Goal: Task Accomplishment & Management: Complete application form

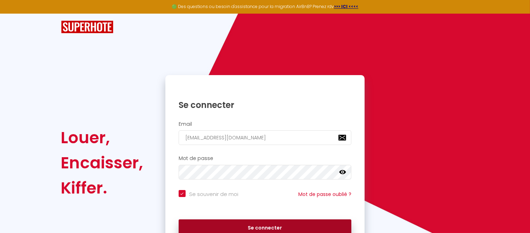
click at [262, 229] on button "Se connecter" at bounding box center [265, 227] width 173 height 17
checkbox input "true"
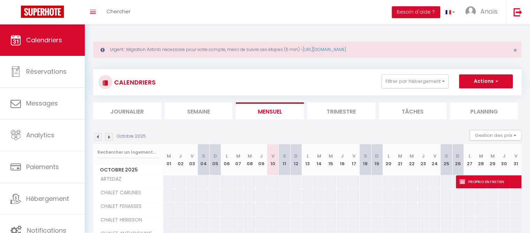
click at [109, 139] on img at bounding box center [109, 137] width 8 height 8
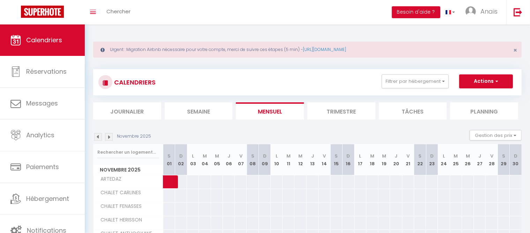
click at [109, 139] on img at bounding box center [109, 137] width 8 height 8
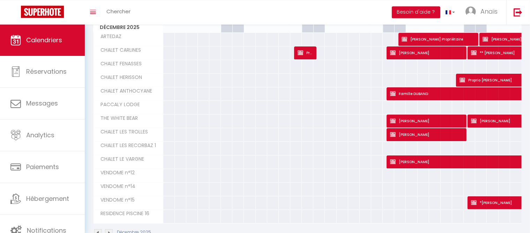
scroll to position [143, 0]
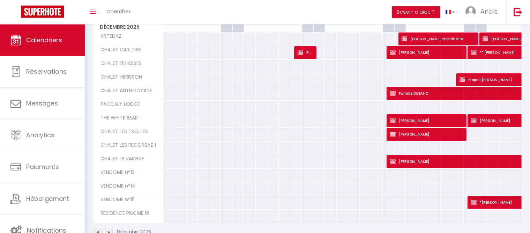
click at [349, 178] on div at bounding box center [354, 175] width 12 height 13
type input "Mer 17 Décembre 2025"
type input "Jeu 18 Décembre 2025"
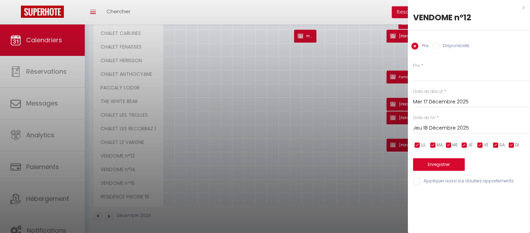
scroll to position [160, 0]
click at [349, 178] on div at bounding box center [265, 116] width 530 height 233
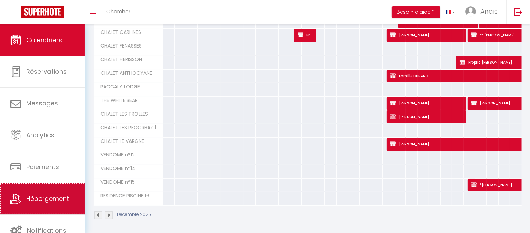
click at [41, 193] on link "Hébergement" at bounding box center [42, 198] width 85 height 31
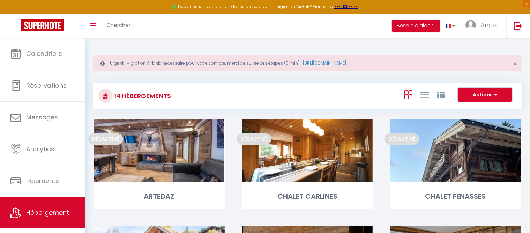
click at [467, 94] on button "Actions" at bounding box center [485, 95] width 54 height 14
click at [467, 111] on li "Créer un Hébergement" at bounding box center [480, 109] width 64 height 8
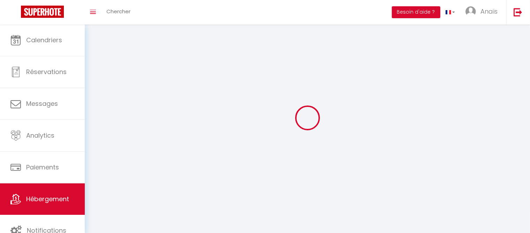
select select "28"
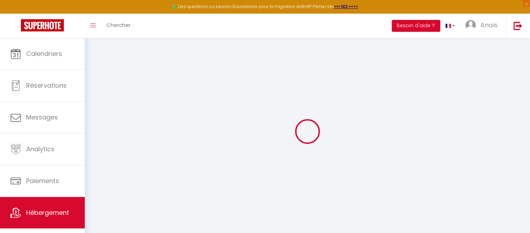
select select
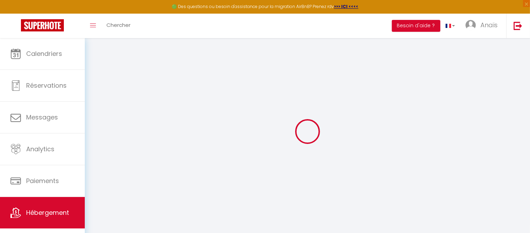
select select
checkbox input "false"
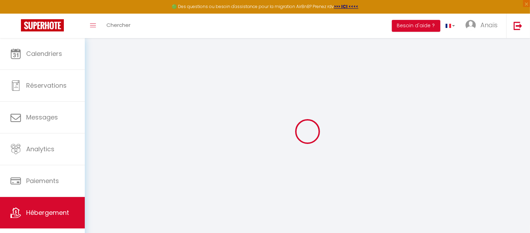
select select
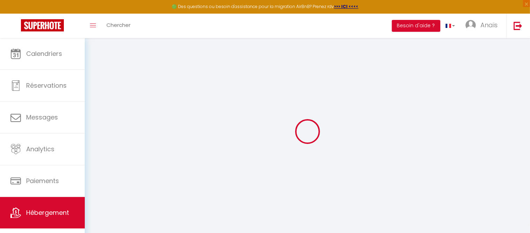
select select
checkbox input "false"
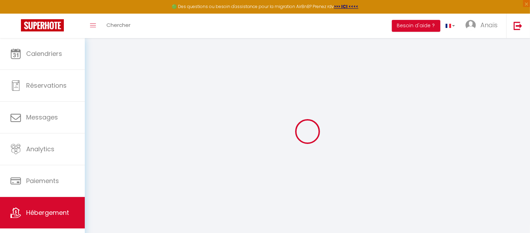
checkbox input "false"
select select
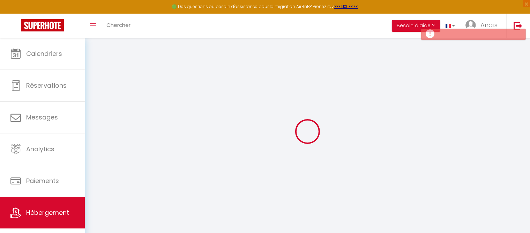
select select
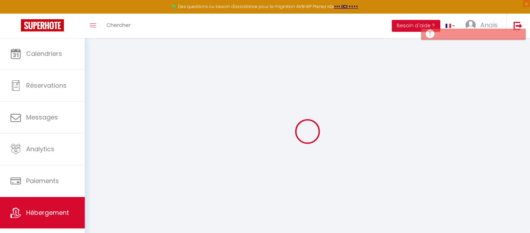
checkbox input "false"
select select
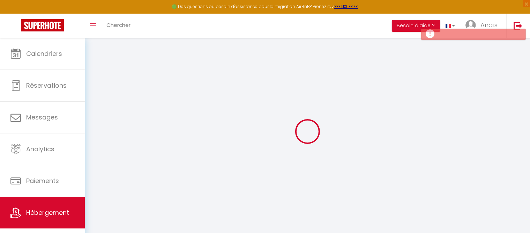
select select
checkbox input "false"
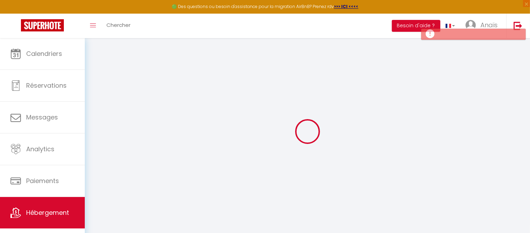
checkbox input "false"
select select
select select "15:00"
select select "23:45"
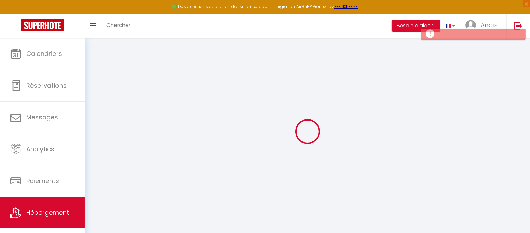
select select "11:00"
select select "30"
select select "120"
select select
checkbox input "false"
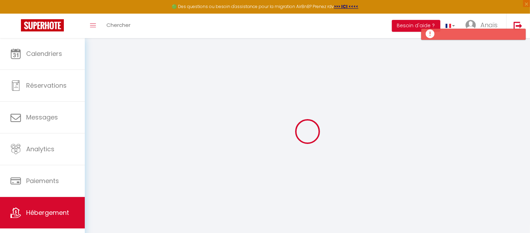
checkbox input "false"
select select
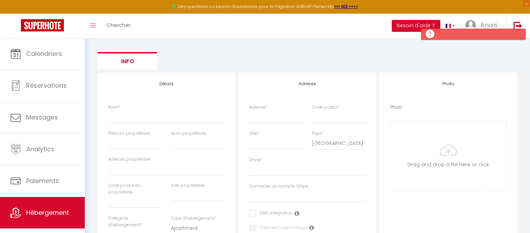
scroll to position [84, 0]
click at [157, 112] on input "Nom *" at bounding box center [166, 116] width 117 height 13
type input "F"
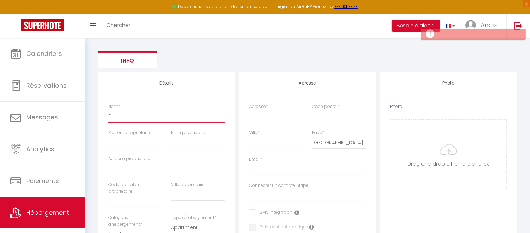
select select
checkbox input "false"
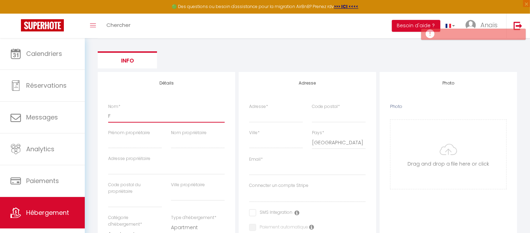
select select
type input "FL"
select select
checkbox input "false"
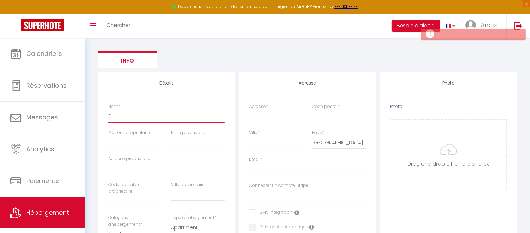
checkbox input "false"
select select
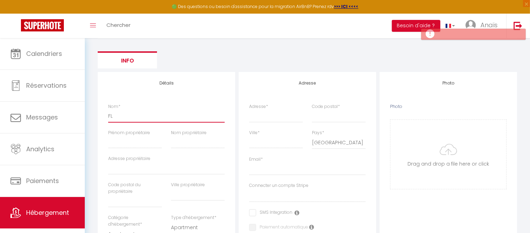
type input "FLO"
select select
checkbox input "false"
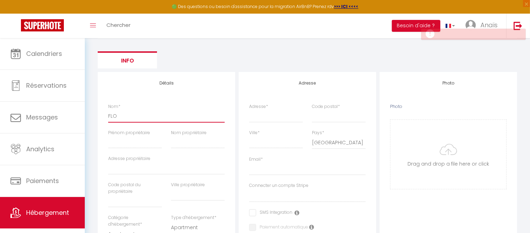
checkbox input "false"
select select
type input "FLOR"
select select
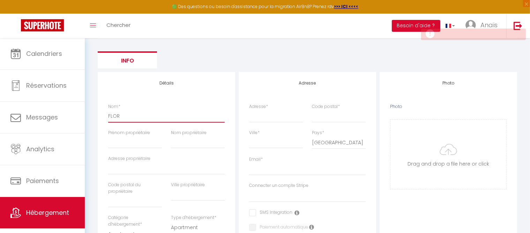
checkbox input "false"
select select
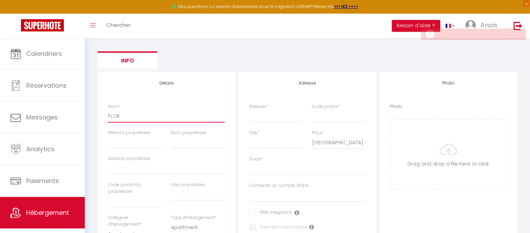
select select
type input "FLORI"
select select
checkbox input "false"
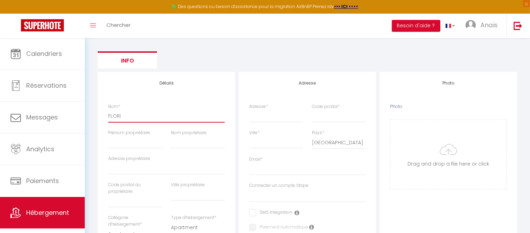
checkbox input "false"
select select
type input "FLORID"
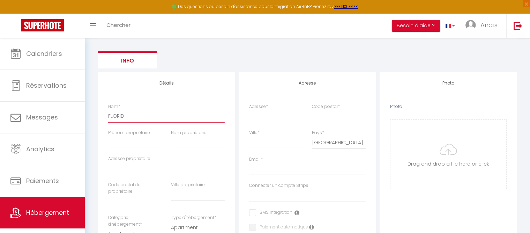
select select
checkbox input "false"
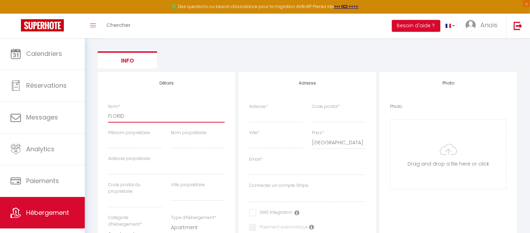
select select
type input "FLORIDE"
select select
checkbox input "false"
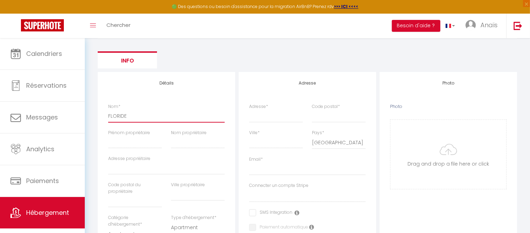
checkbox input "false"
select select
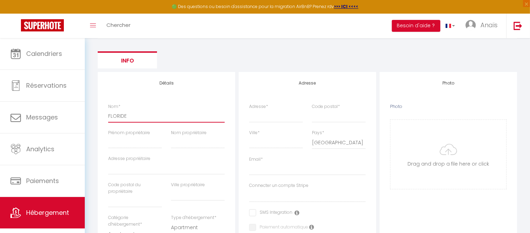
type input "FLORIDEM"
select select
checkbox input "false"
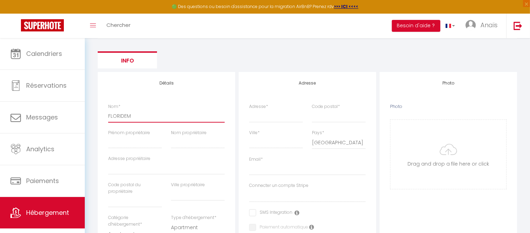
checkbox input "false"
select select
type input "FLORIDEM"
